Goal: Communication & Community: Ask a question

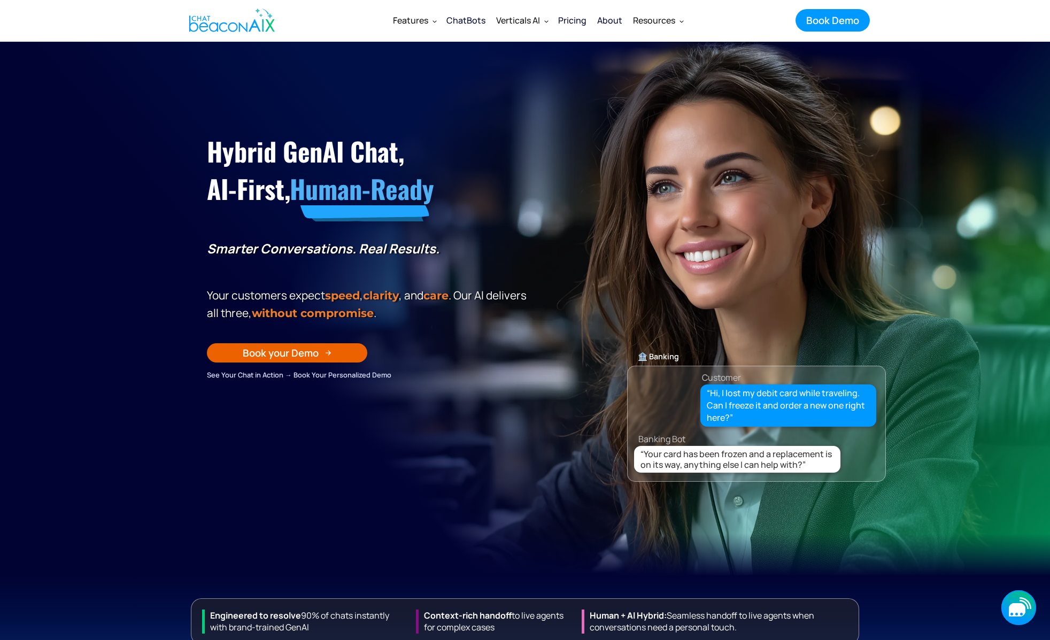
click at [1014, 615] on div "button" at bounding box center [1017, 614] width 14 height 3
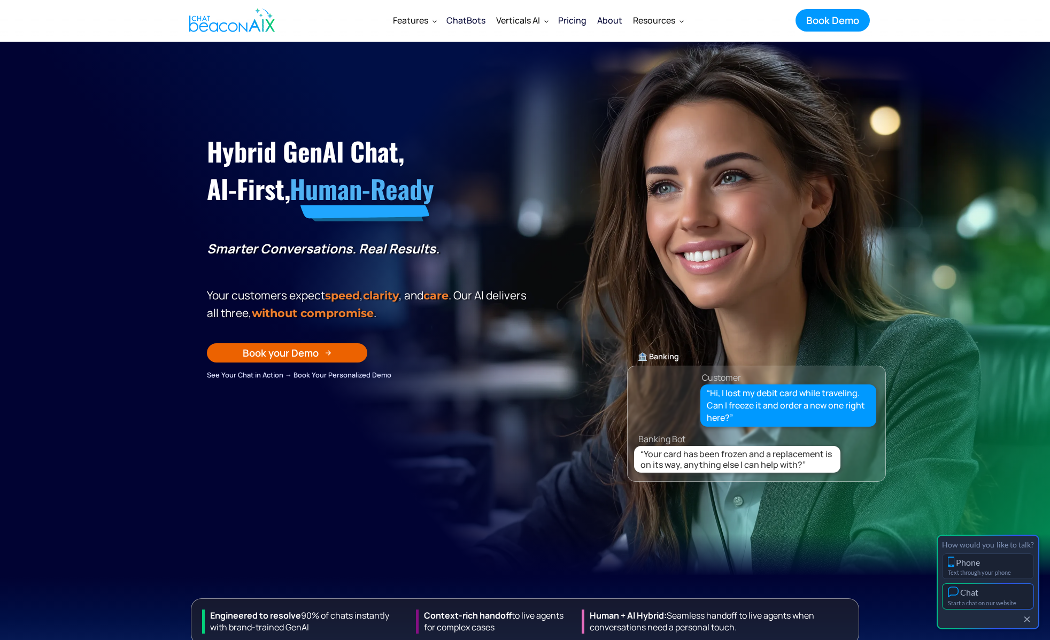
click at [1003, 598] on button "Chat Start a chat on our website" at bounding box center [988, 596] width 92 height 26
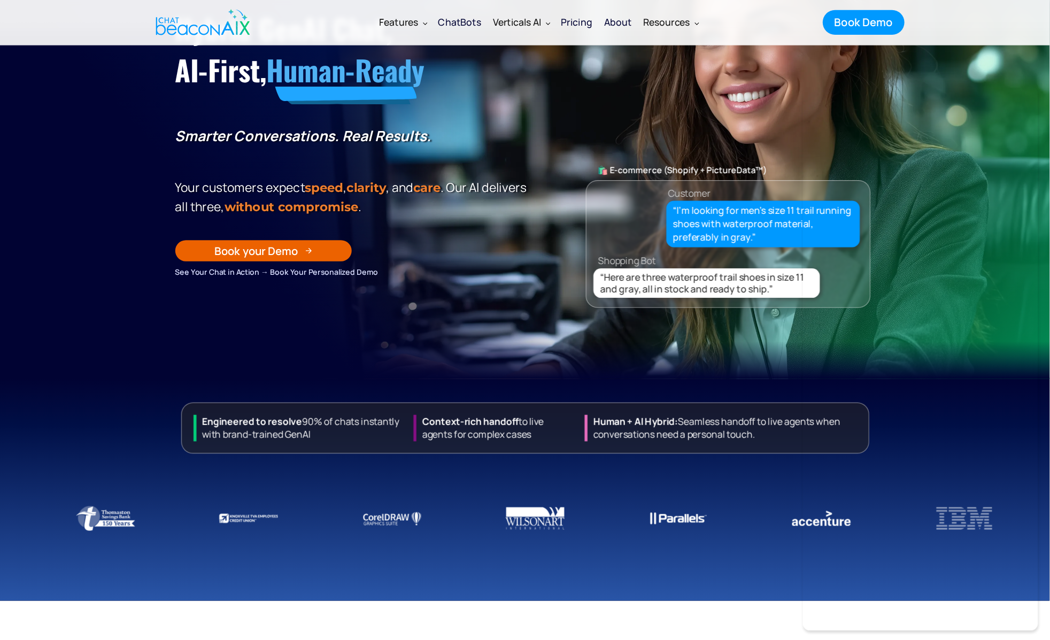
scroll to position [125, 0]
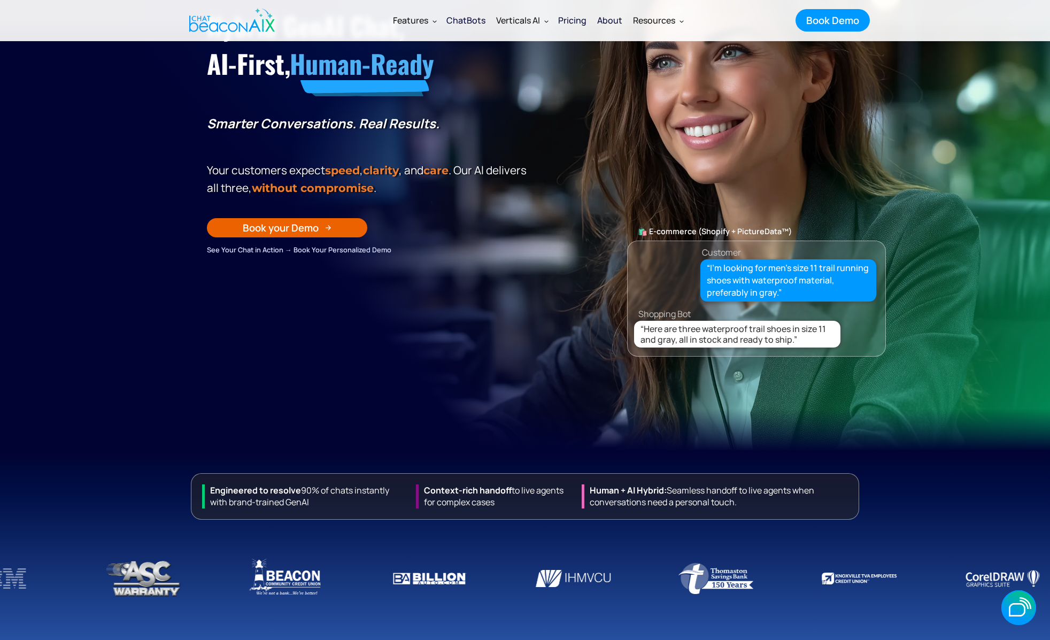
click at [1010, 584] on img at bounding box center [1003, 578] width 86 height 53
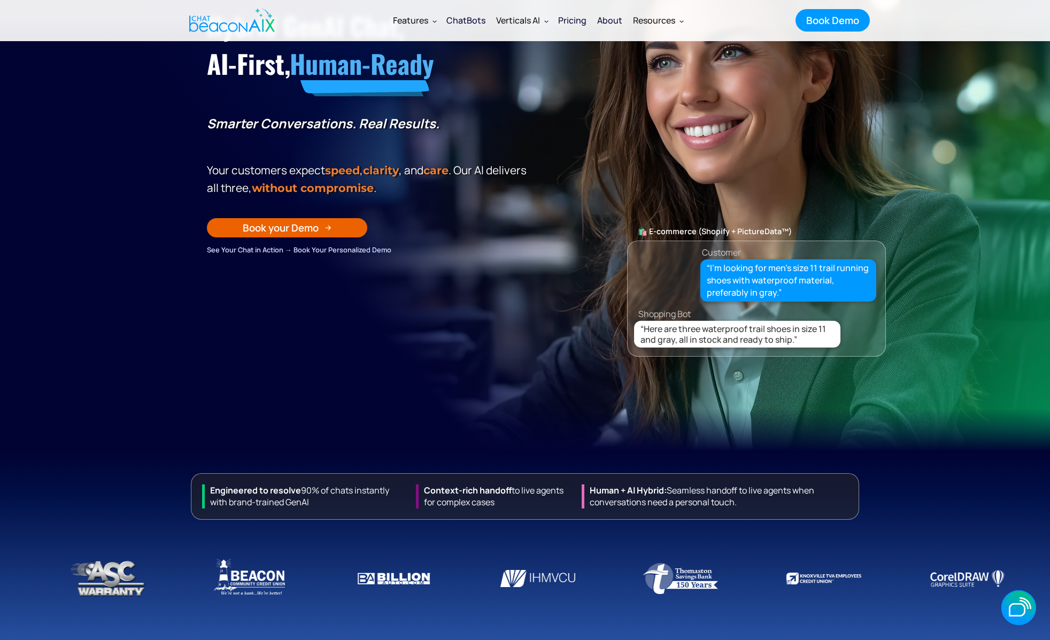
click at [1010, 587] on div at bounding box center [967, 578] width 1575 height 53
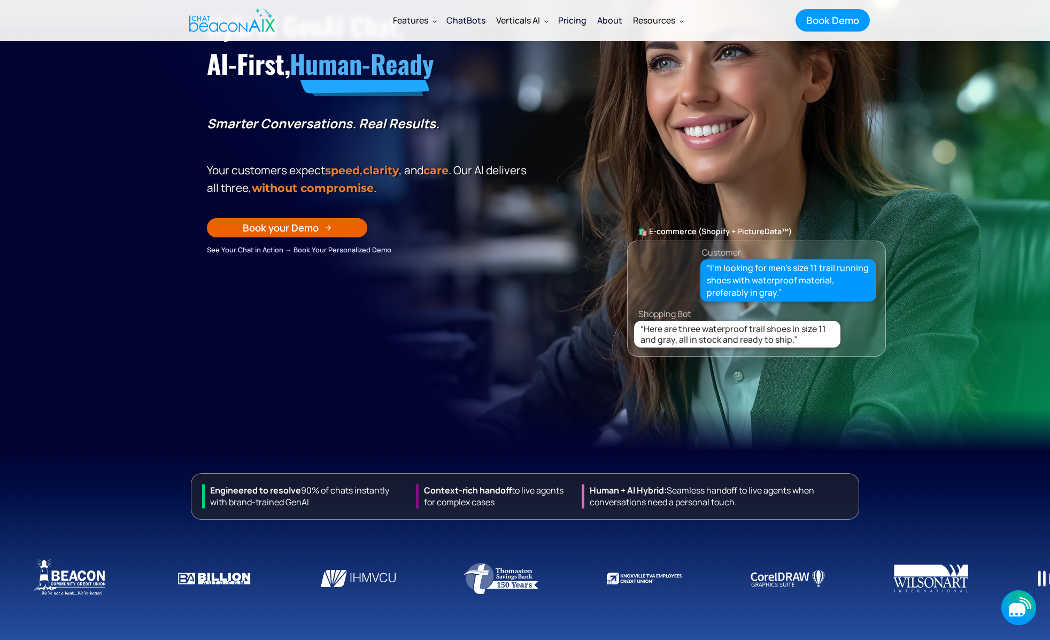
click at [1014, 601] on icon "button" at bounding box center [1018, 607] width 35 height 35
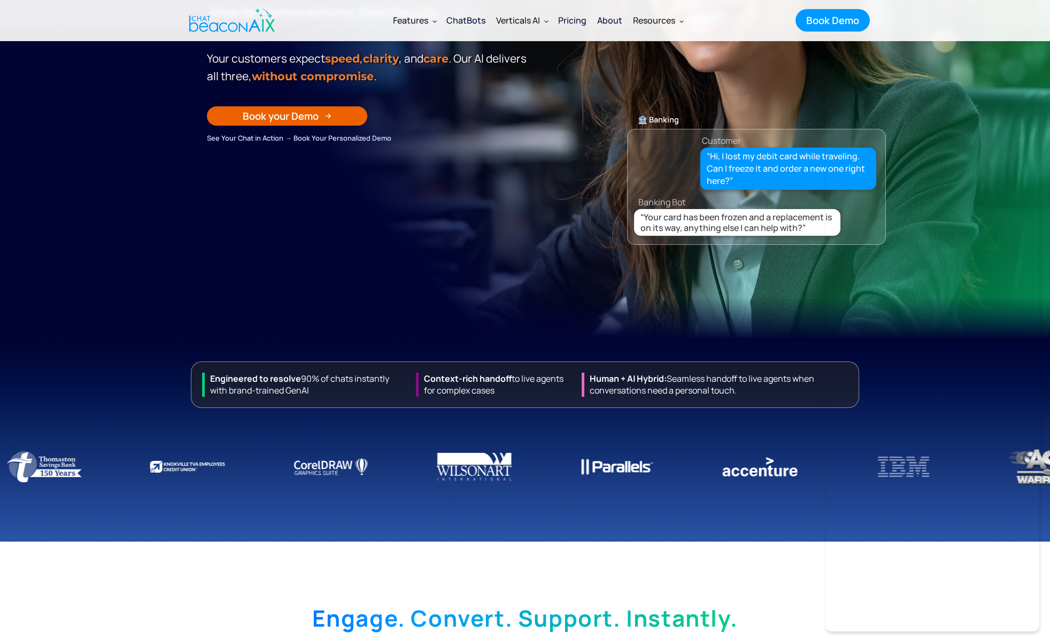
scroll to position [254, 0]
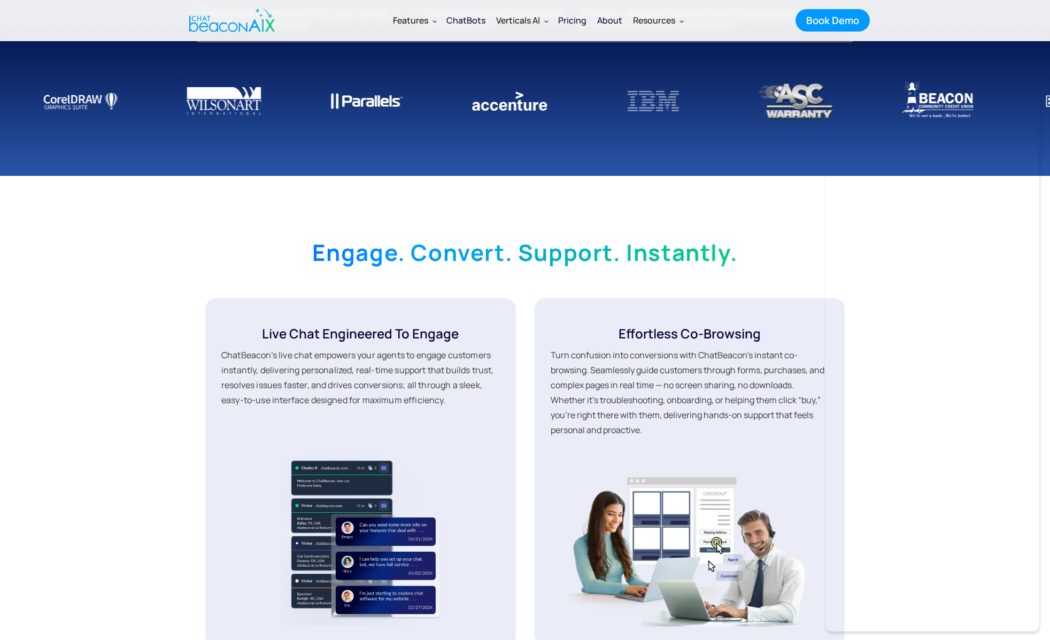
scroll to position [603, 0]
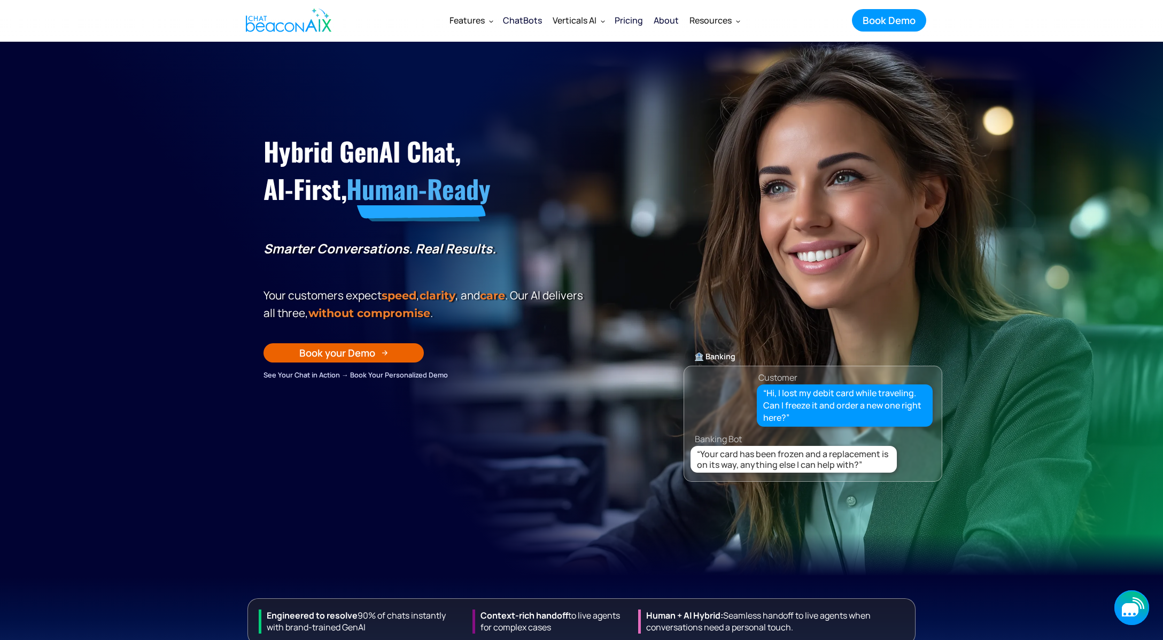
click at [1137, 623] on icon "button" at bounding box center [1132, 607] width 35 height 35
click at [1128, 598] on button "Chat Start a chat on our website" at bounding box center [1101, 596] width 92 height 26
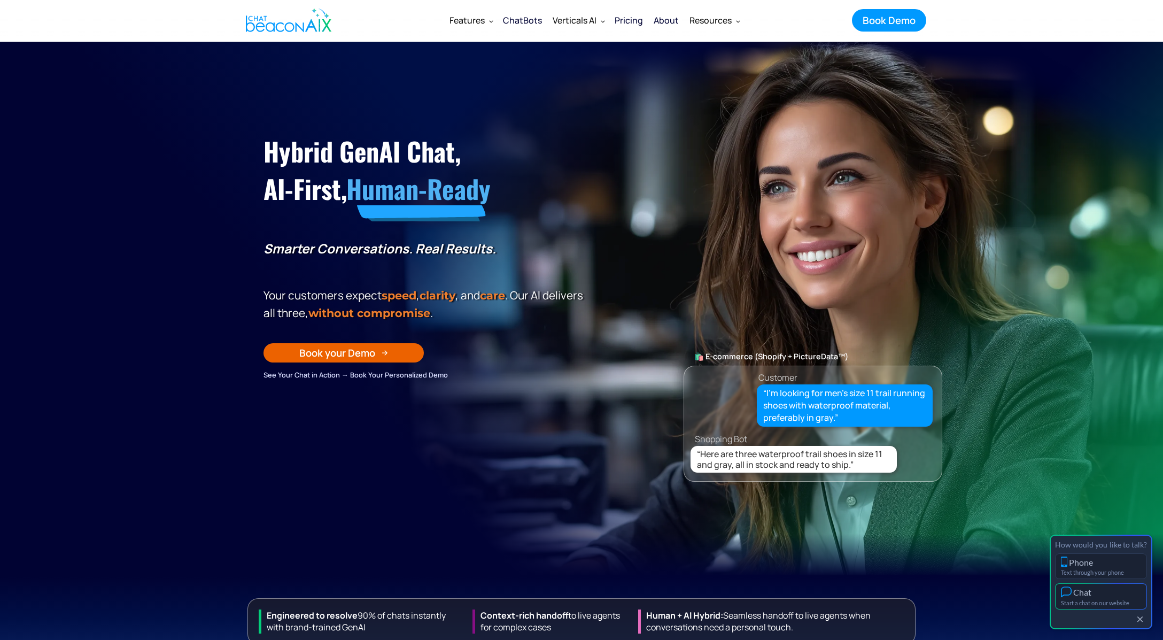
click at [1109, 589] on div "Chat" at bounding box center [1101, 591] width 80 height 11
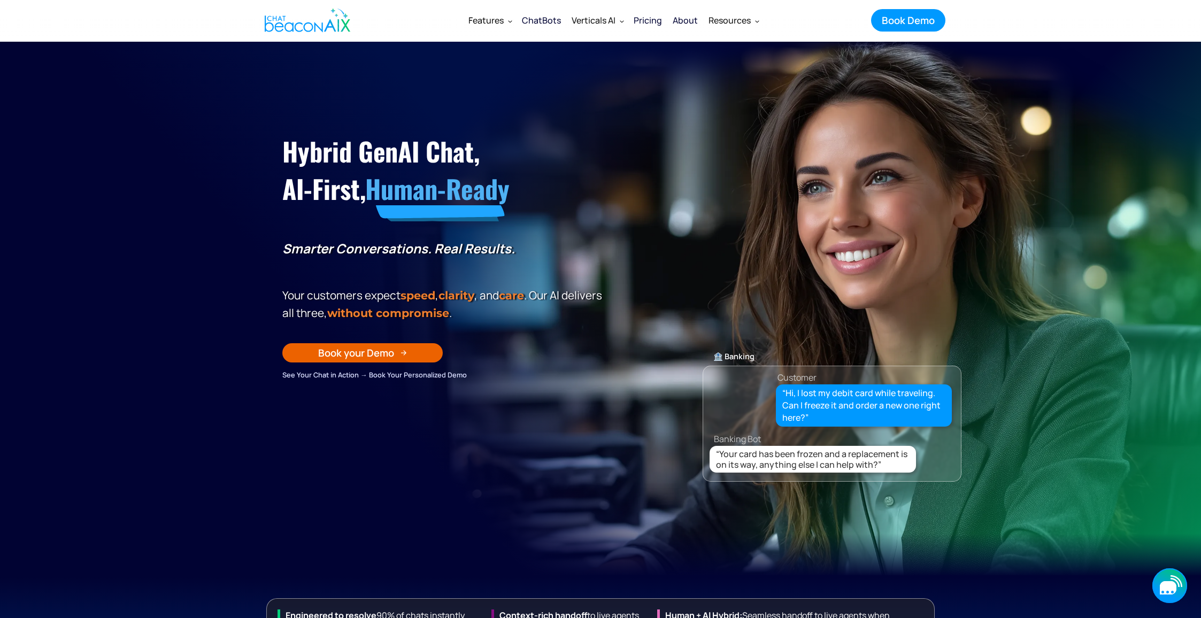
click at [1172, 589] on icon "button" at bounding box center [1167, 587] width 17 height 13
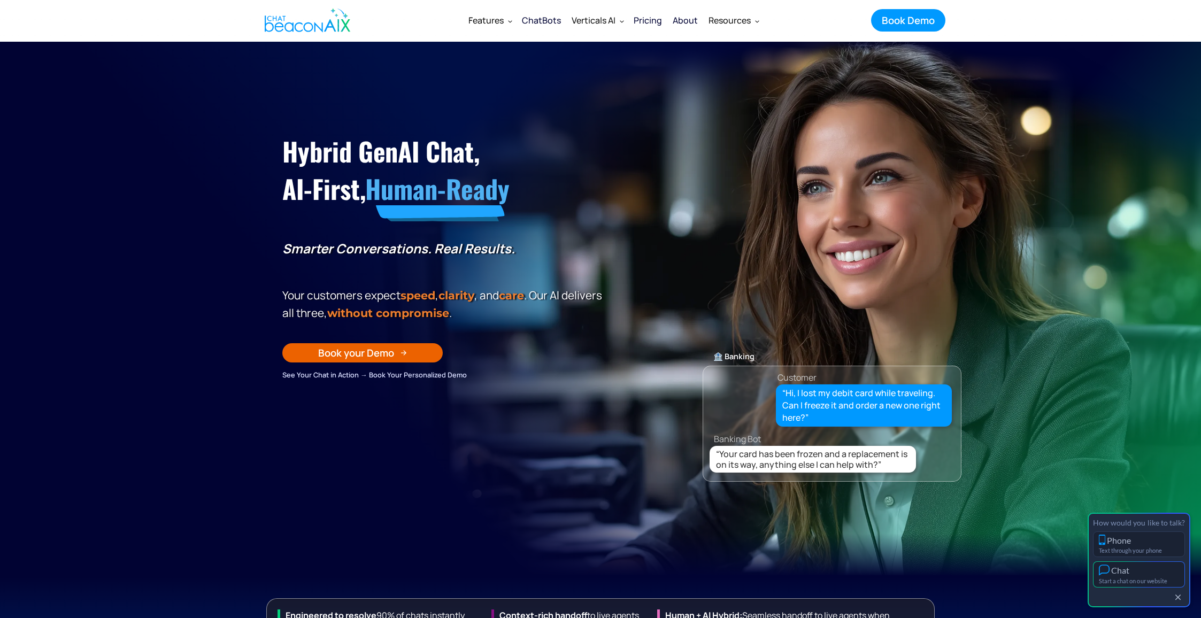
click at [1158, 579] on div "Start a chat on our website" at bounding box center [1139, 580] width 80 height 7
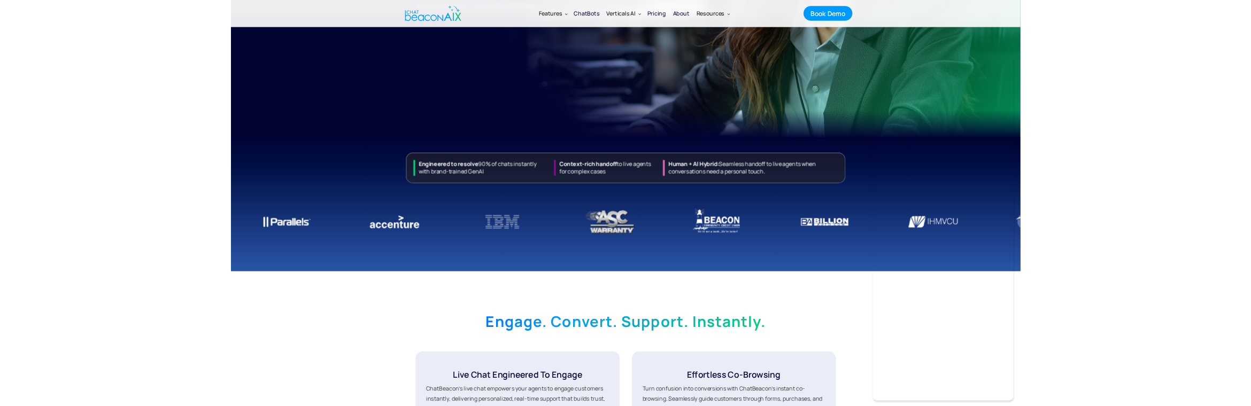
scroll to position [366, 0]
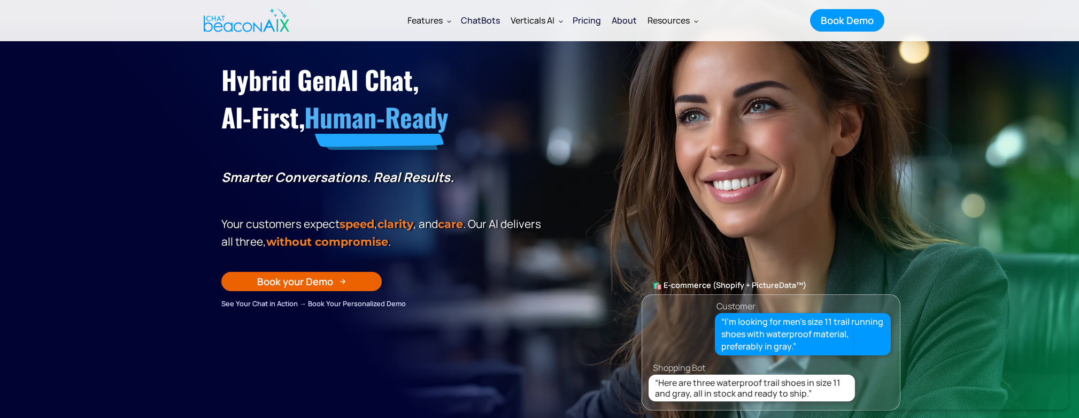
scroll to position [73, 0]
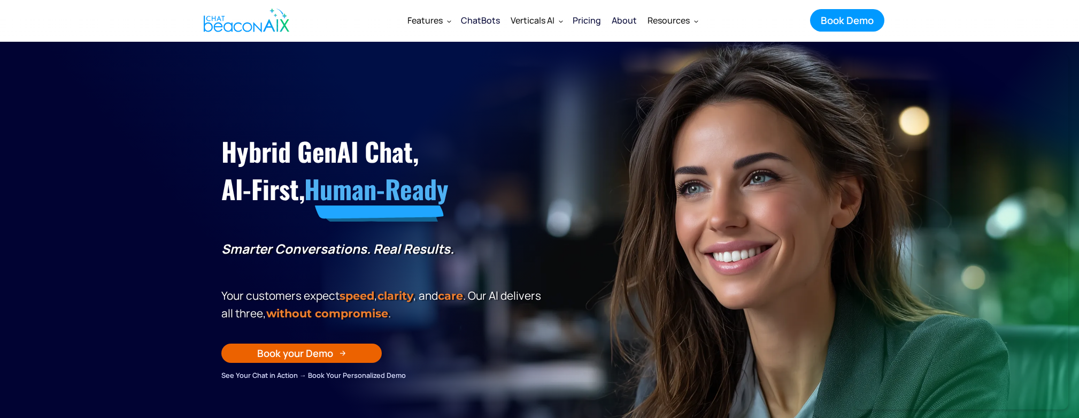
click at [1077, 408] on section "Hybrid GenAI Chat, AI-First, Human-Ready Smarter Conversations. Real Results. Y…" at bounding box center [539, 309] width 1079 height 535
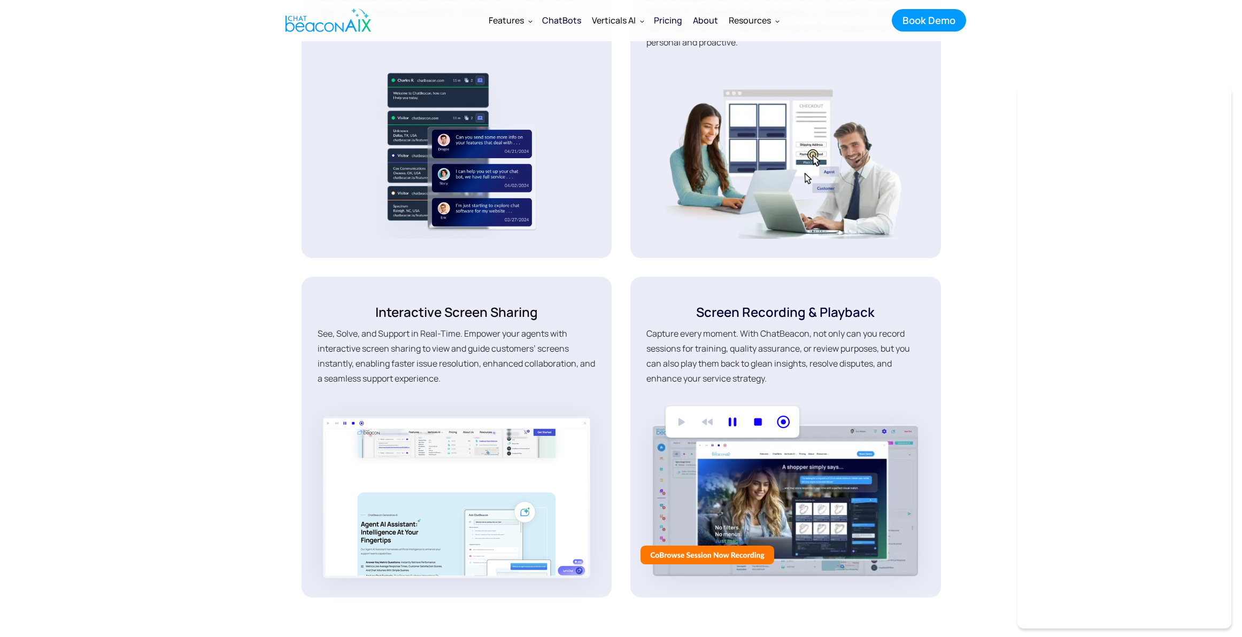
scroll to position [990, 0]
